Goal: Task Accomplishment & Management: Use online tool/utility

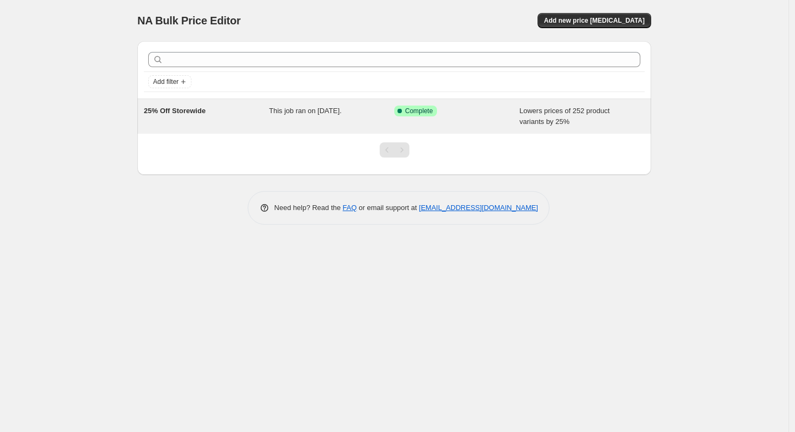
click at [314, 114] on span "This job ran on [DATE]." at bounding box center [305, 111] width 73 height 8
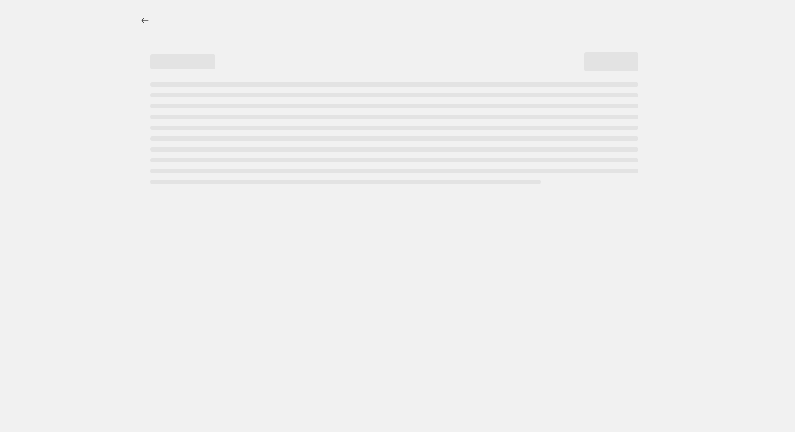
select select "percentage"
